Goal: Purchase product/service

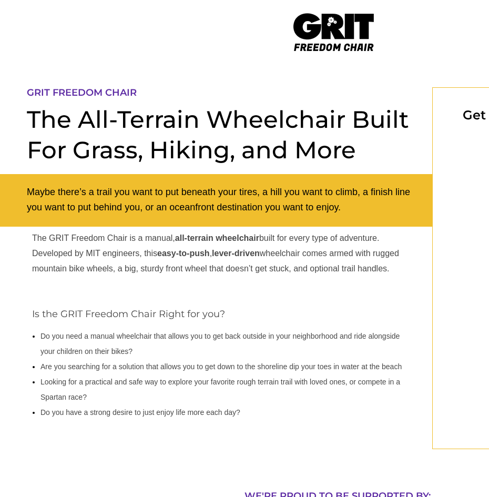
select select "US"
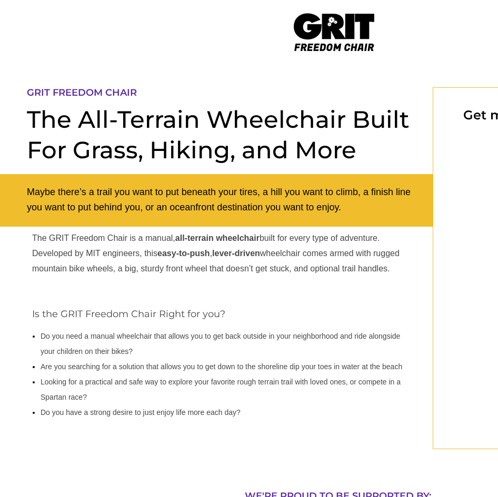
select select "US"
